Goal: Transaction & Acquisition: Purchase product/service

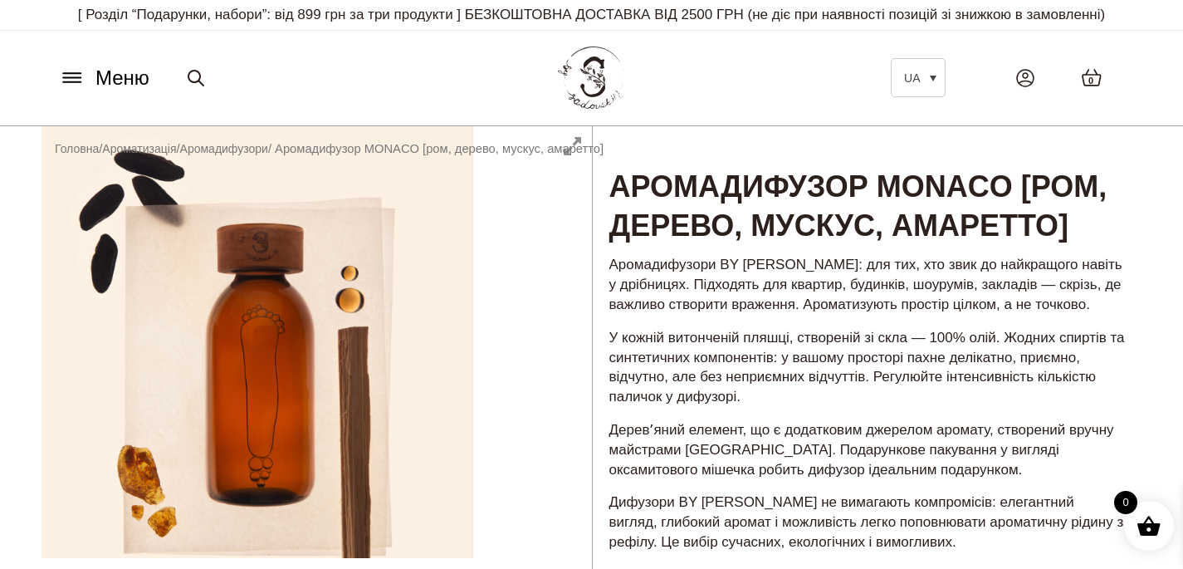
click at [79, 79] on icon at bounding box center [72, 77] width 27 height 17
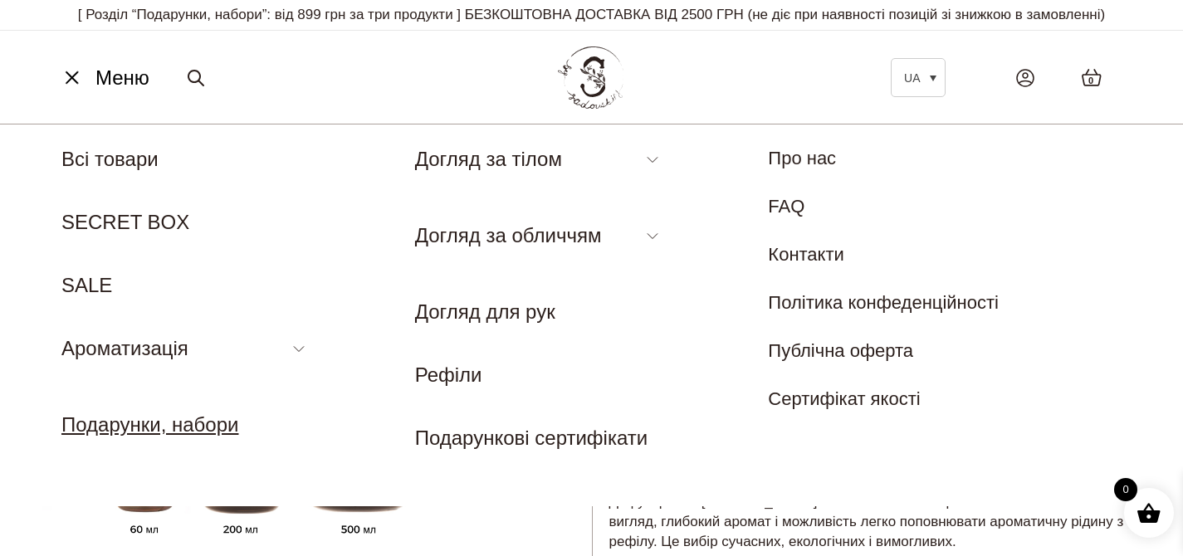
click at [198, 433] on link "Подарунки, набори" at bounding box center [149, 424] width 177 height 22
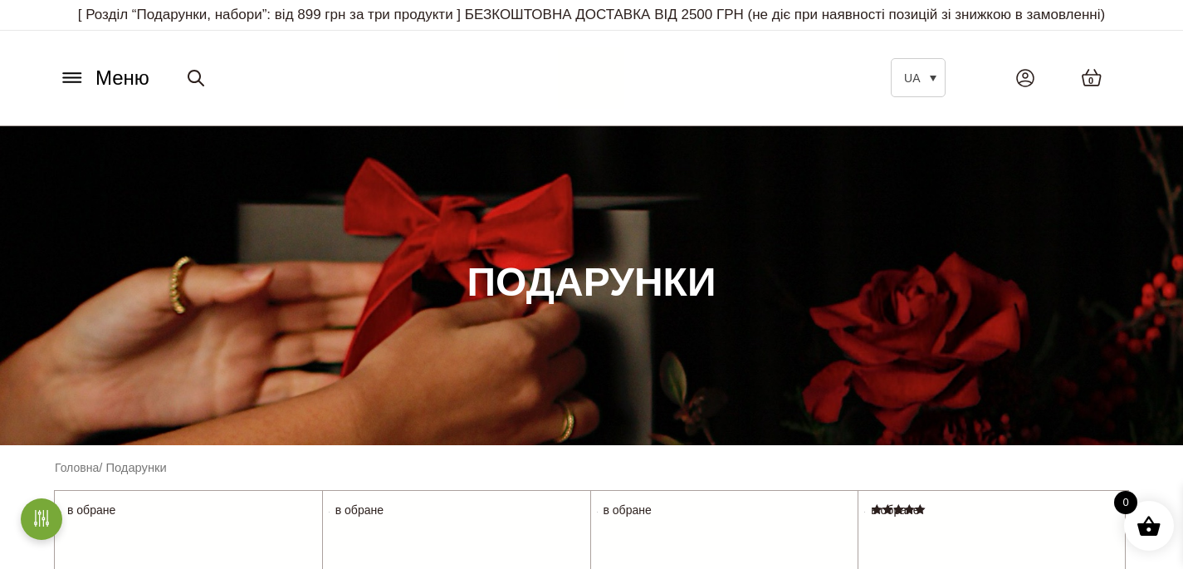
scroll to position [439, 0]
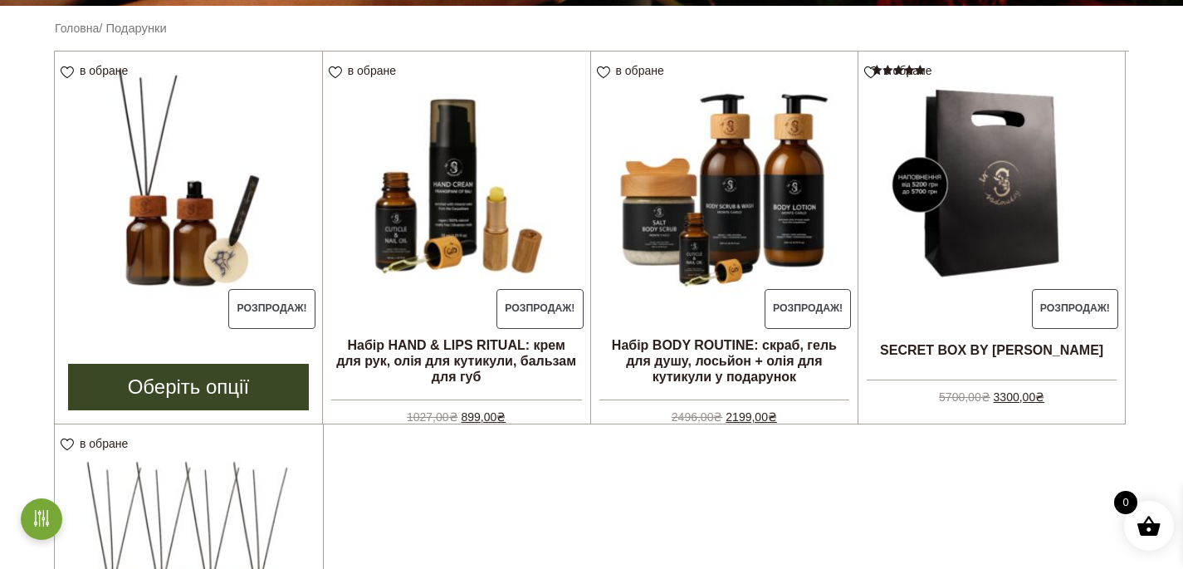
click at [182, 215] on img at bounding box center [188, 184] width 267 height 267
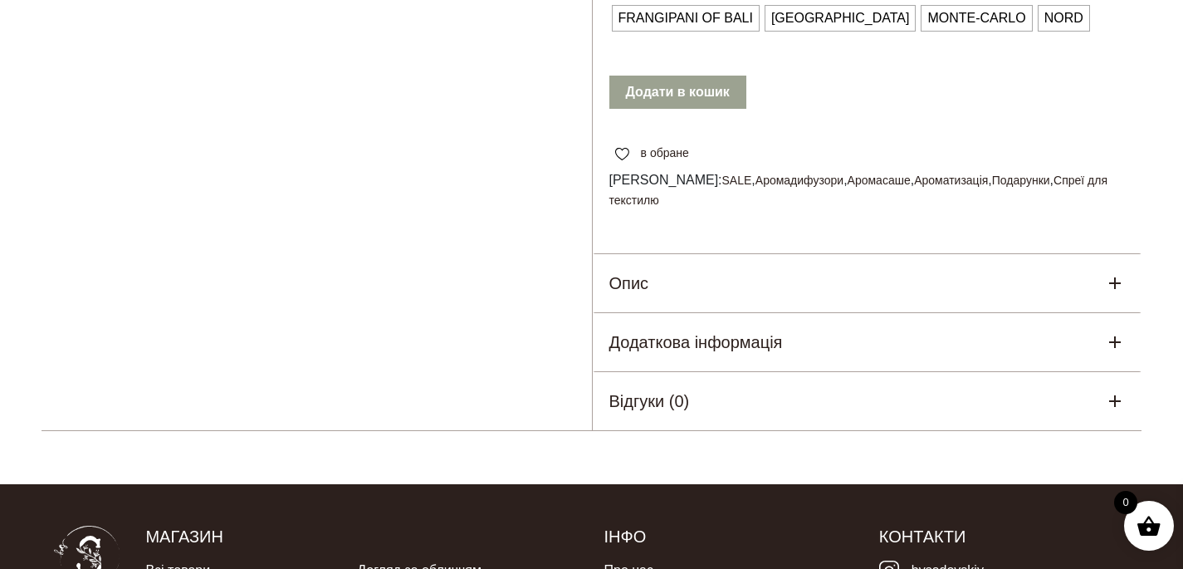
scroll to position [474, 0]
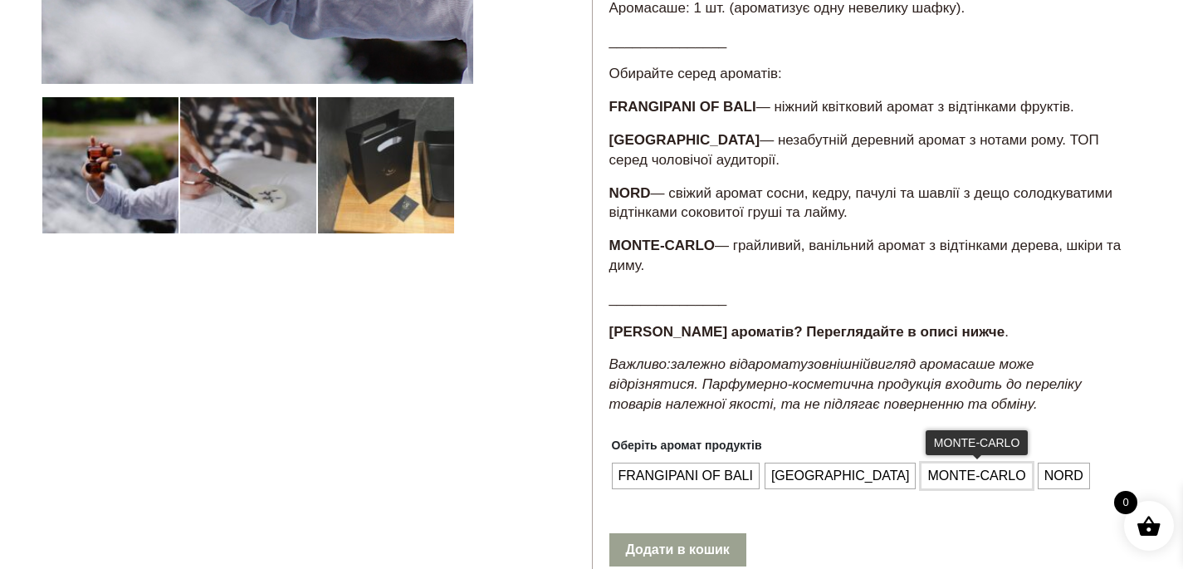
click at [923, 489] on span "MONTE-CARLO" at bounding box center [976, 475] width 106 height 27
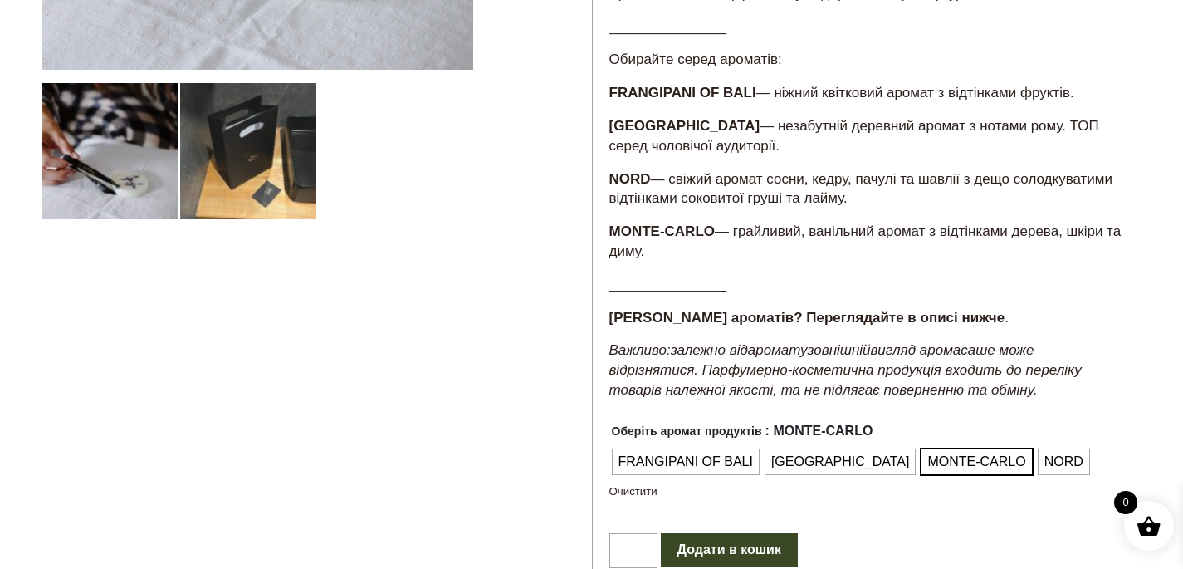
scroll to position [193, 0]
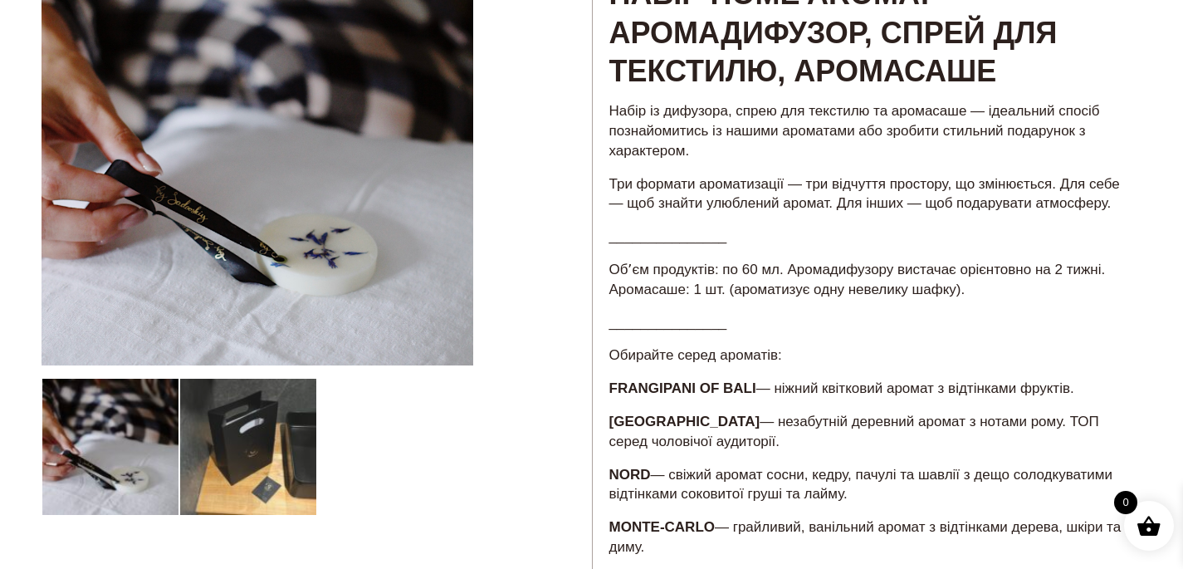
click at [257, 448] on div at bounding box center [316, 557] width 550 height 1246
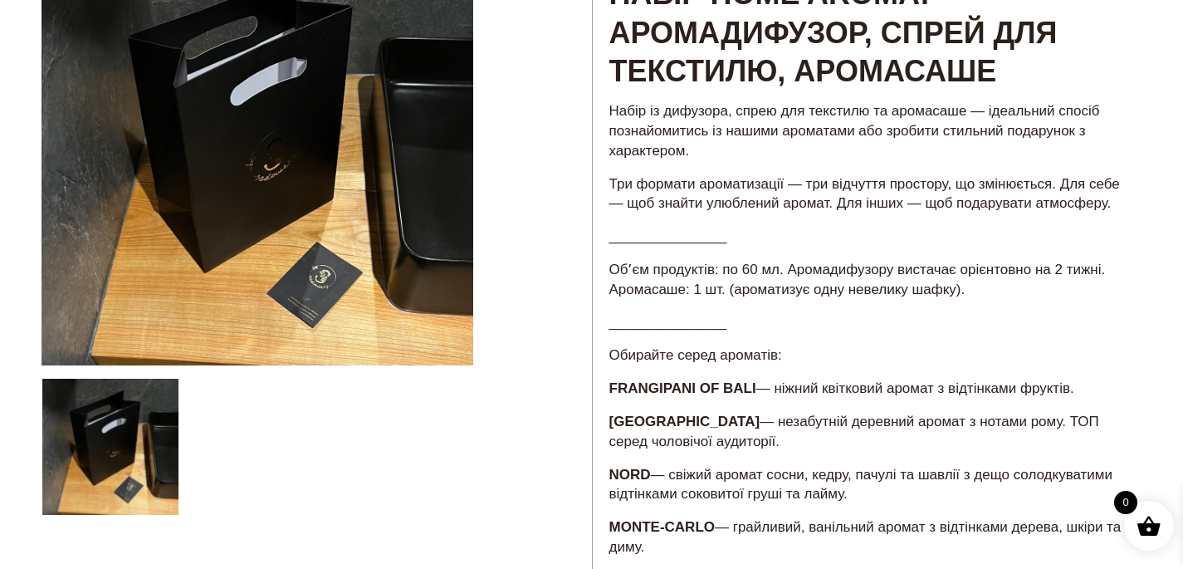
click at [283, 171] on div at bounding box center [316, 557] width 550 height 1246
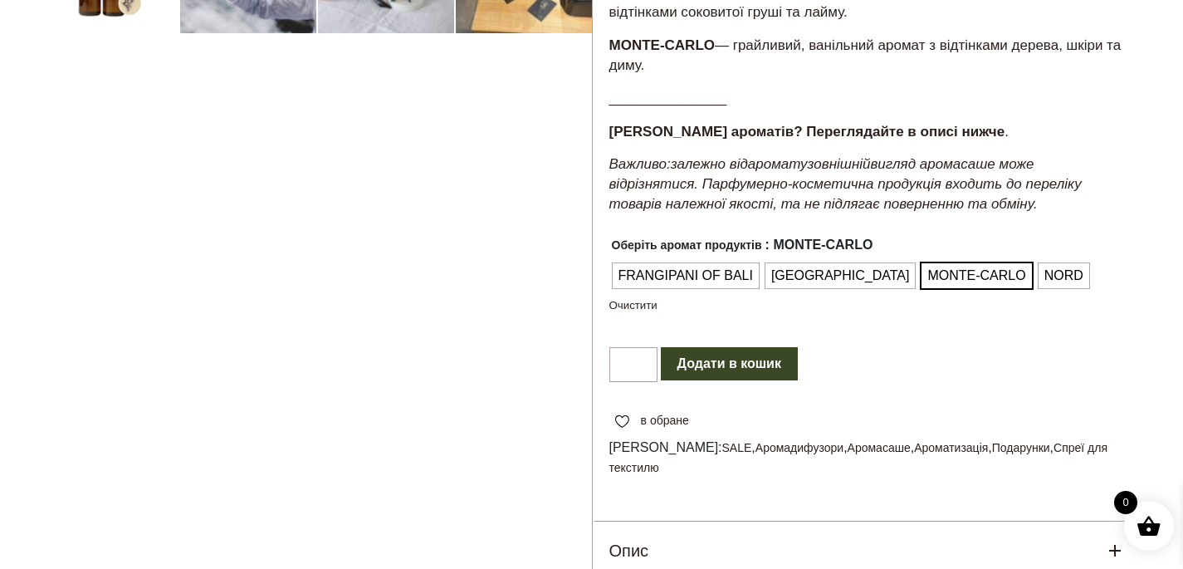
scroll to position [213, 0]
